Goal: Transaction & Acquisition: Purchase product/service

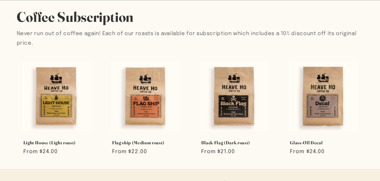
scroll to position [309, 0]
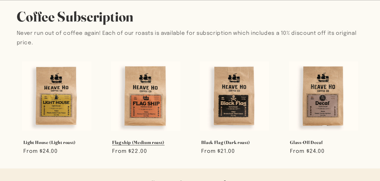
click at [129, 145] on link "Flag ship (Medium roast)" at bounding box center [145, 142] width 67 height 6
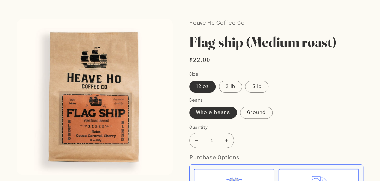
scroll to position [33, 0]
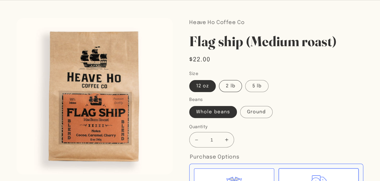
click at [231, 89] on label "2 lb" at bounding box center [230, 86] width 23 height 12
click at [220, 79] on input "2 lb" at bounding box center [219, 79] width 0 height 0
radio input "true"
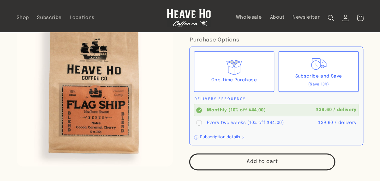
scroll to position [148, 0]
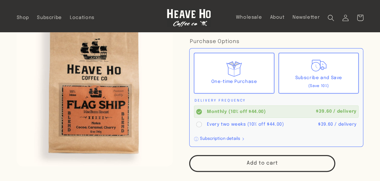
click at [226, 73] on icon at bounding box center [234, 69] width 18 height 18
click at [0, 0] on input "One-time Purchase" at bounding box center [0, 0] width 0 height 0
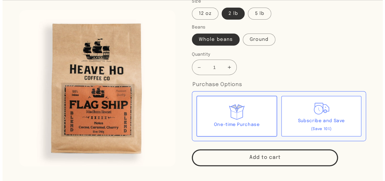
scroll to position [122, 0]
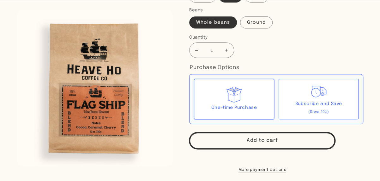
click at [241, 142] on button "Add to cart" at bounding box center [262, 140] width 146 height 17
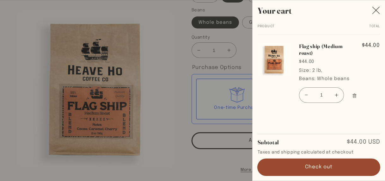
click at [310, 164] on button "Check out" at bounding box center [319, 167] width 123 height 17
